Goal: Find specific page/section: Find specific page/section

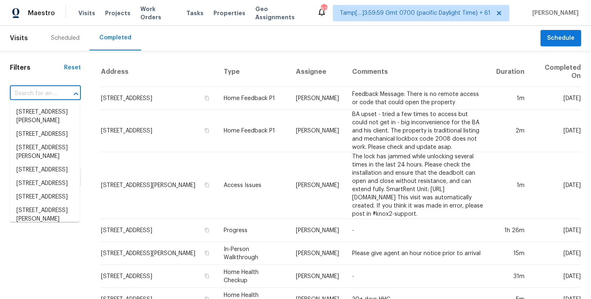
click at [33, 93] on input "text" at bounding box center [34, 93] width 48 height 13
paste input "[STREET_ADDRESS]"
type input "[STREET_ADDRESS]"
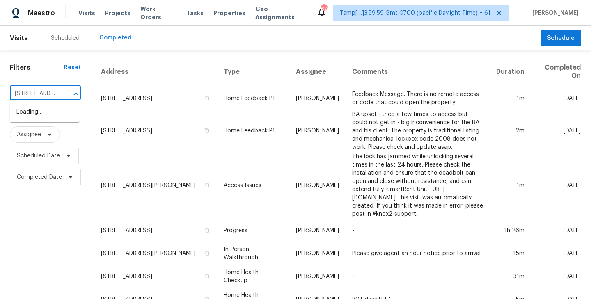
scroll to position [0, 65]
click at [42, 119] on li "[STREET_ADDRESS]" at bounding box center [45, 113] width 70 height 14
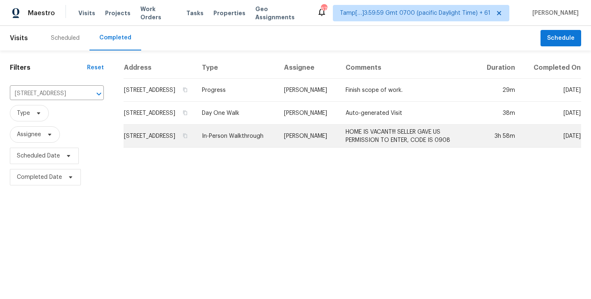
click at [156, 142] on td "[STREET_ADDRESS]" at bounding box center [160, 136] width 72 height 23
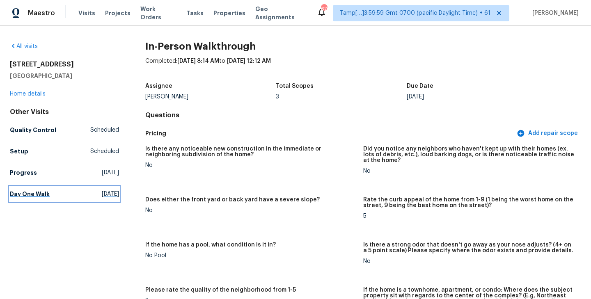
click at [23, 193] on h5 "Day One Walk" at bounding box center [30, 194] width 40 height 8
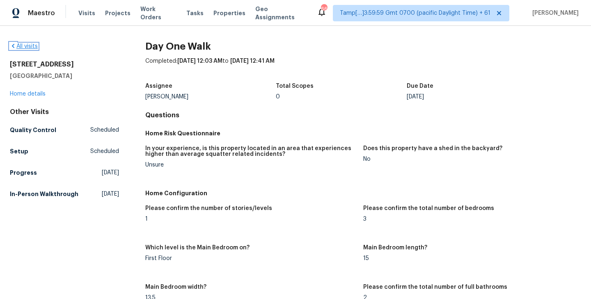
click at [21, 46] on link "All visits" at bounding box center [24, 47] width 28 height 6
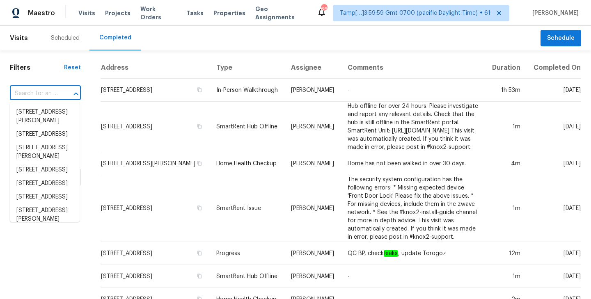
click at [47, 91] on input "text" at bounding box center [34, 93] width 48 height 13
paste input "[STREET_ADDRESS]"
type input "[STREET_ADDRESS]"
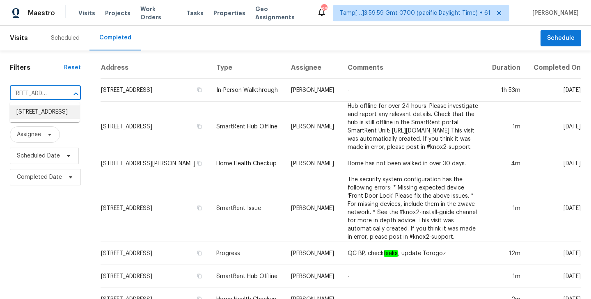
click at [39, 113] on li "[STREET_ADDRESS]" at bounding box center [45, 113] width 70 height 14
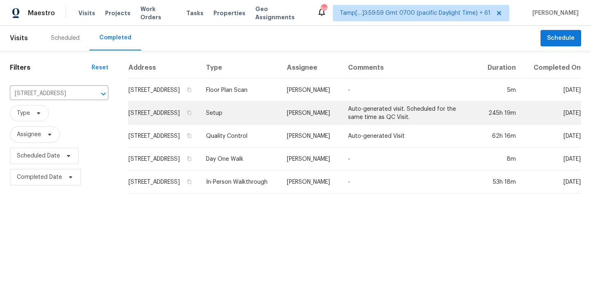
click at [164, 120] on td "[STREET_ADDRESS]" at bounding box center [163, 113] width 71 height 23
